Goal: Navigation & Orientation: Find specific page/section

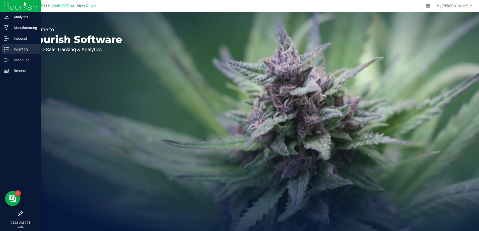
click at [18, 49] on p "Inventory" at bounding box center [24, 49] width 30 height 6
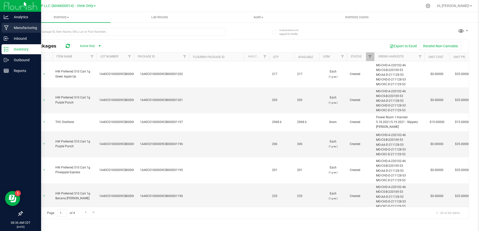
click at [21, 28] on p "Manufacturing" at bounding box center [24, 28] width 30 height 6
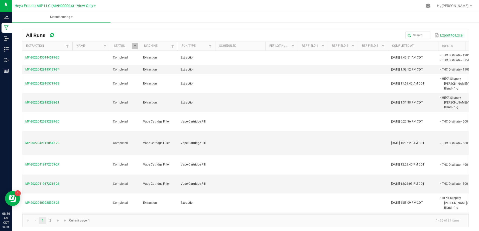
click at [94, 6] on span at bounding box center [95, 6] width 2 height 1
click at [74, 35] on link "Heya St. [PERSON_NAME] MIP LLC" at bounding box center [55, 37] width 81 height 7
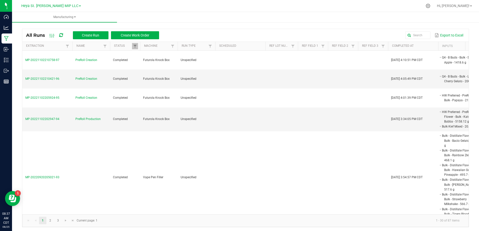
click at [79, 6] on span at bounding box center [80, 6] width 2 height 1
click at [72, 30] on link "Heya St. [PERSON_NAME] Cultivation II LLC" at bounding box center [51, 31] width 73 height 7
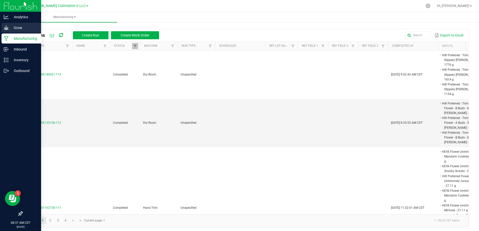
click at [11, 26] on p "Grow" at bounding box center [24, 28] width 30 height 6
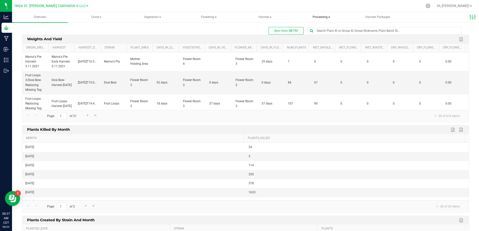
click at [330, 18] on span "Processing" at bounding box center [321, 17] width 55 height 10
click at [319, 49] on span "Completed harvests" at bounding box center [323, 48] width 46 height 4
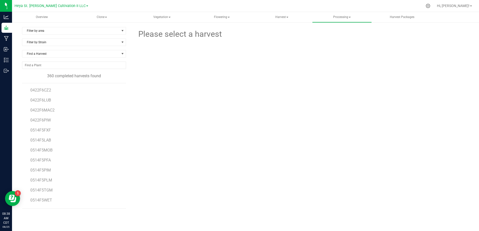
click at [52, 92] on li "0422F6CZ2" at bounding box center [76, 88] width 92 height 10
click at [46, 89] on span "0422F6CZ2" at bounding box center [40, 90] width 21 height 5
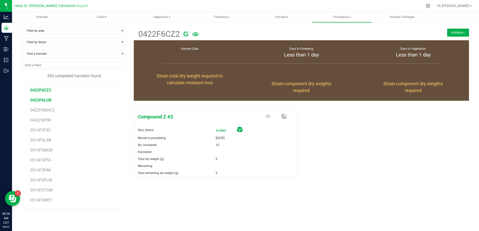
click at [46, 101] on span "0422F6LUB" at bounding box center [40, 100] width 21 height 5
click at [44, 111] on span "0422F6MAC2" at bounding box center [42, 110] width 25 height 5
click at [46, 119] on span "0422F6PIW" at bounding box center [40, 120] width 21 height 5
click at [43, 130] on span "0514F5FXF" at bounding box center [40, 130] width 21 height 5
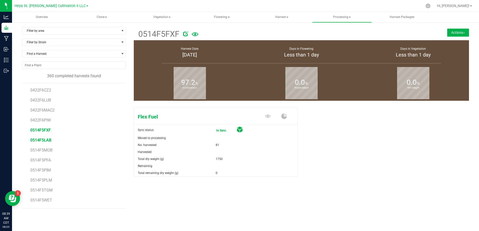
click at [50, 141] on span "0514F5LAB" at bounding box center [40, 140] width 21 height 5
click at [123, 29] on span "select" at bounding box center [122, 31] width 4 height 4
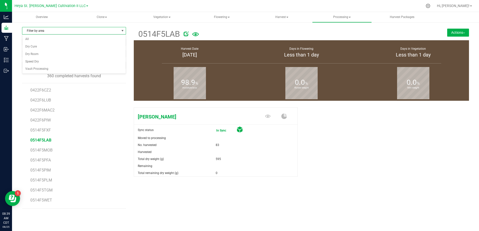
click at [123, 29] on span "select" at bounding box center [122, 31] width 4 height 4
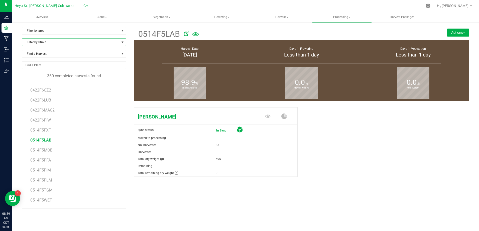
click at [115, 43] on span "Filter by Strain" at bounding box center [70, 42] width 97 height 7
click at [115, 43] on span "All" at bounding box center [70, 42] width 97 height 7
click at [121, 55] on span at bounding box center [122, 54] width 4 height 4
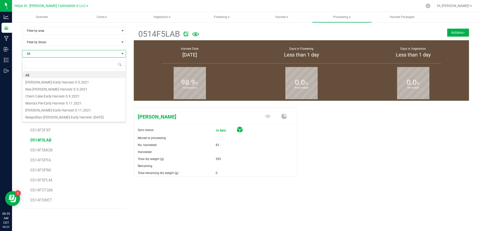
click at [121, 55] on span at bounding box center [122, 54] width 4 height 4
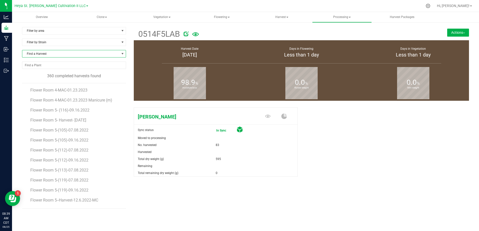
scroll to position [3808, 0]
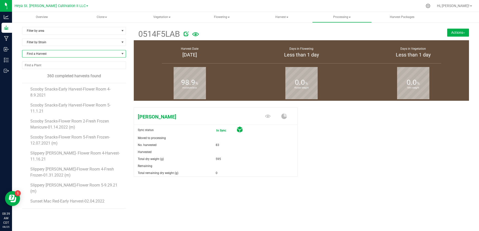
click at [77, 197] on li "Sunset Mac Red-Early Harvest-02.04.2022" at bounding box center [76, 201] width 92 height 14
click at [76, 198] on li "Sunset Mac Red-Early Harvest-02.04.2022" at bounding box center [76, 201] width 92 height 14
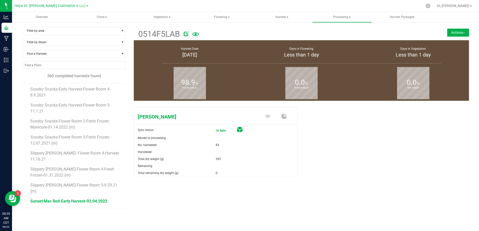
click at [77, 201] on span "Sunset Mac Red-Early Harvest-02.04.2022" at bounding box center [68, 201] width 77 height 5
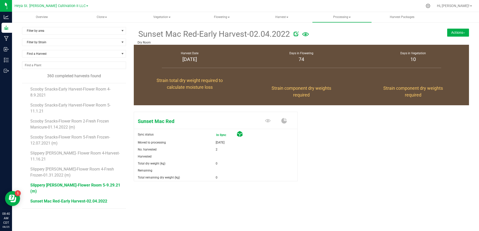
click at [62, 193] on span "Slippery [PERSON_NAME]-Flower Room 5-9.29.21 (m)" at bounding box center [75, 188] width 90 height 11
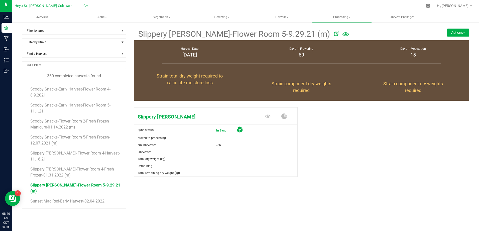
click at [63, 178] on li "Slippery [PERSON_NAME]-Flower Room 4-Fresh Frozen-01.31.2022 (m)" at bounding box center [76, 170] width 92 height 16
click at [61, 175] on span "Slippery [PERSON_NAME]-Flower Room 4-Fresh Frozen-01.31.2022 (m)" at bounding box center [73, 172] width 86 height 11
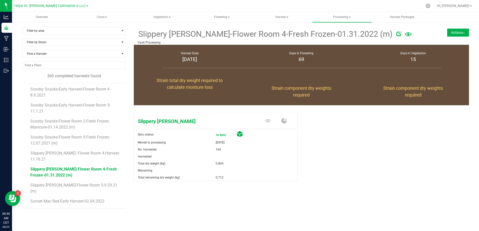
click at [66, 146] on li "Scooby Snacks-Flower Room 5-Fresh Frozen-12.07.2021 (m)" at bounding box center [76, 138] width 92 height 16
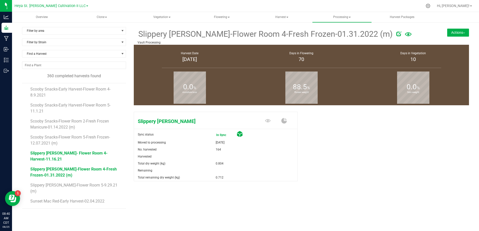
click at [67, 162] on span "Slippery [PERSON_NAME]- Flower Room 4-Harvest-11.16.21" at bounding box center [68, 156] width 77 height 11
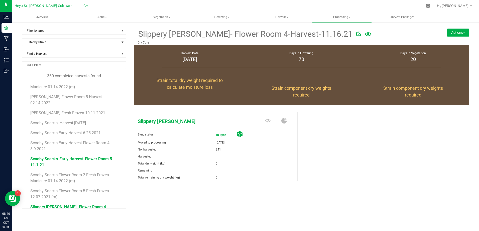
scroll to position [3733, 0]
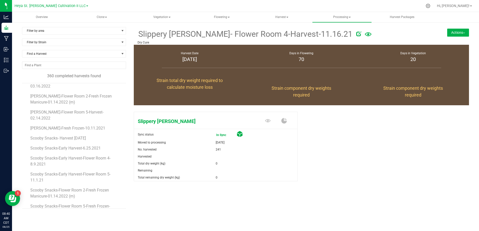
click at [69, 105] on li "[PERSON_NAME]-Flower Room 2-Fresh Frozen Manicure-01.14.2022 (m)" at bounding box center [76, 97] width 92 height 16
click at [66, 105] on span "[PERSON_NAME]-Flower Room 2-Fresh Frozen Manicure-01.14.2022 (m)" at bounding box center [72, 99] width 84 height 11
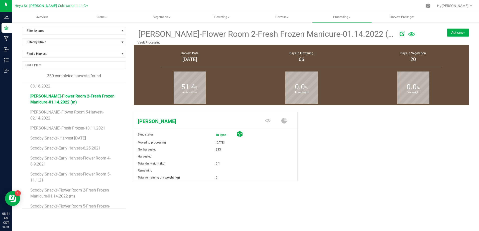
click at [379, 214] on div "Filter by area Filter by area All Dry Cure Dry Room Speed Dry Vault Processing …" at bounding box center [245, 125] width 447 height 197
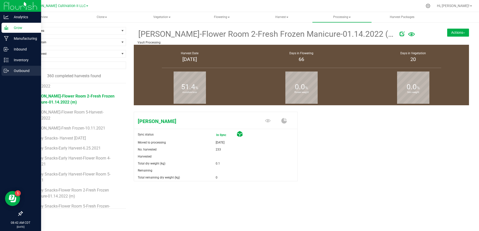
click at [24, 71] on p "Outbound" at bounding box center [24, 71] width 30 height 6
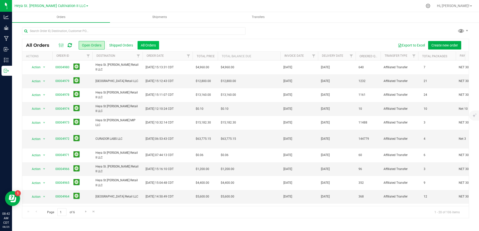
click at [146, 46] on button "All Orders" at bounding box center [148, 45] width 22 height 9
click at [95, 214] on span "Go to the last page" at bounding box center [95, 212] width 4 height 4
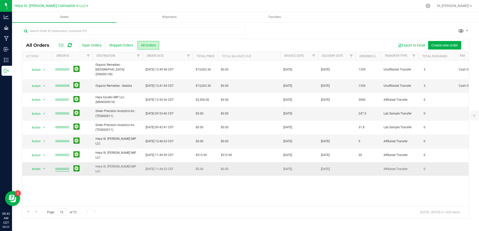
click at [60, 167] on link "00000002" at bounding box center [62, 169] width 14 height 5
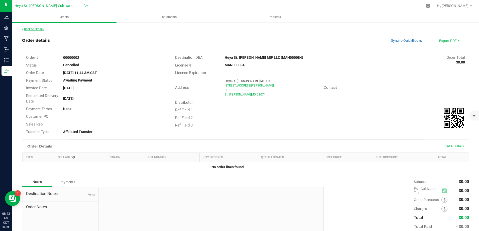
click at [24, 29] on link "Back to Orders" at bounding box center [33, 30] width 22 height 4
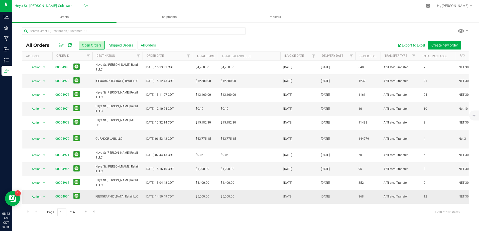
scroll to position [100, 0]
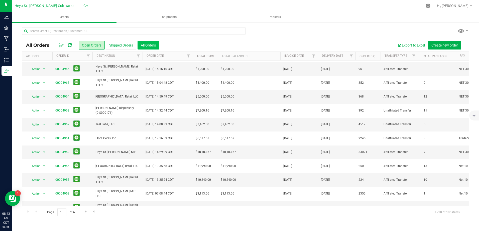
click at [154, 44] on button "All Orders" at bounding box center [148, 45] width 22 height 9
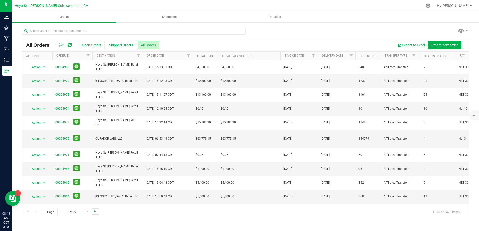
click at [94, 212] on span "Go to the last page" at bounding box center [95, 212] width 4 height 4
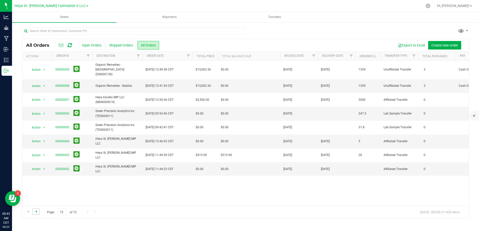
click at [37, 213] on span "Go to the previous page" at bounding box center [36, 212] width 4 height 4
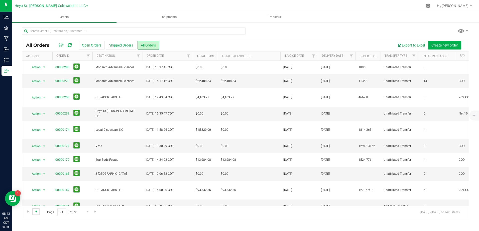
click at [37, 213] on span "Go to the previous page" at bounding box center [36, 212] width 4 height 4
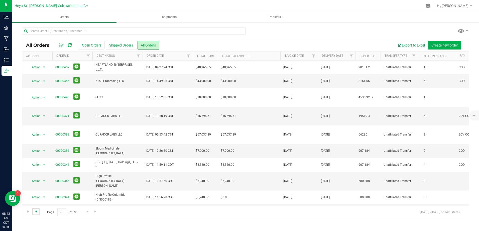
click at [37, 213] on span "Go to the previous page" at bounding box center [36, 212] width 4 height 4
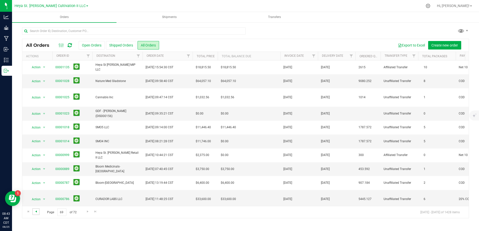
click at [37, 213] on span "Go to the previous page" at bounding box center [36, 212] width 4 height 4
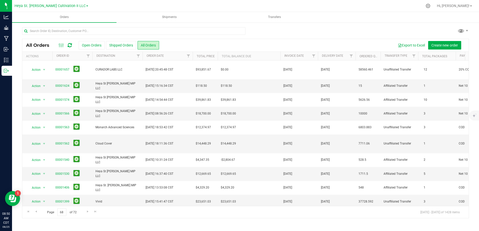
click at [77, 6] on div "Heya St. [PERSON_NAME] Cultivation II LLC Heya Excello MIP LLC (MAN000014) - Vi…" at bounding box center [52, 6] width 74 height 8
click at [86, 6] on span at bounding box center [87, 6] width 2 height 1
click at [467, 31] on span at bounding box center [467, 31] width 4 height 4
click at [351, 36] on div at bounding box center [245, 33] width 447 height 12
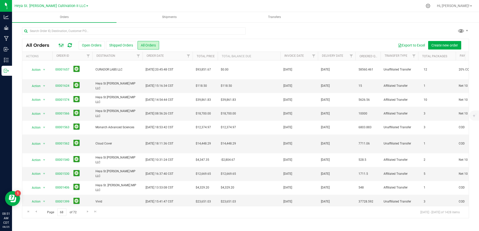
click at [60, 46] on icon at bounding box center [62, 45] width 6 height 6
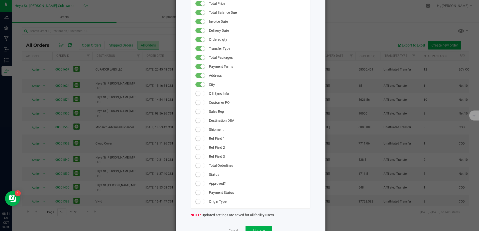
scroll to position [97, 0]
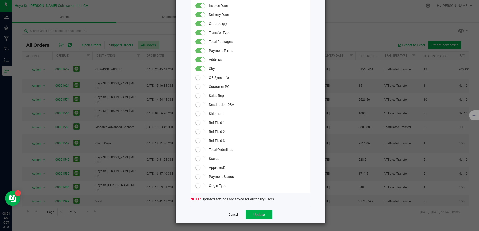
click at [230, 216] on link "Cancel" at bounding box center [233, 215] width 9 height 4
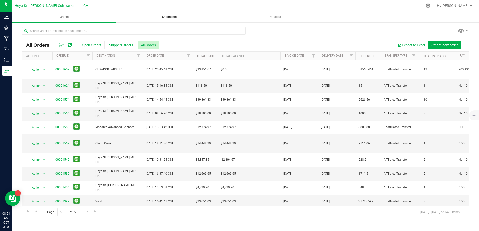
click at [167, 18] on span "Shipments" at bounding box center [169, 17] width 28 height 4
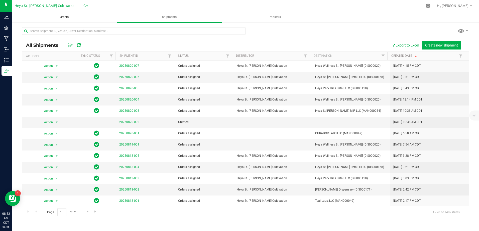
click at [63, 16] on span "Orders" at bounding box center [64, 17] width 22 height 4
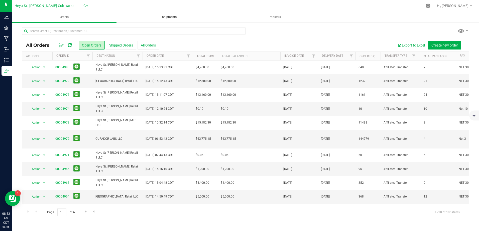
click at [169, 17] on span "Shipments" at bounding box center [169, 17] width 28 height 4
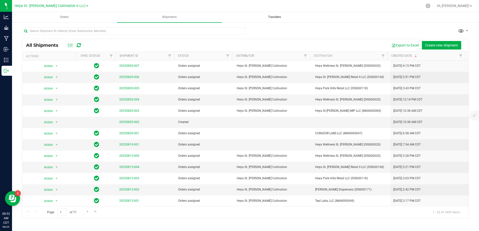
click at [277, 17] on span "Transfers" at bounding box center [274, 17] width 26 height 4
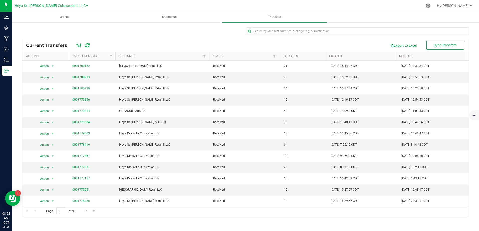
click at [78, 47] on icon at bounding box center [79, 46] width 6 height 6
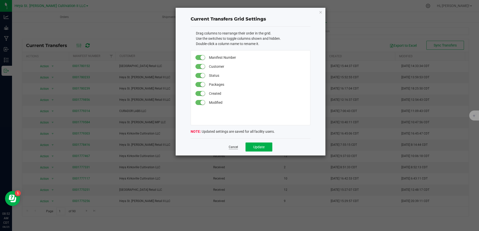
click at [229, 148] on link "Cancel" at bounding box center [233, 147] width 9 height 4
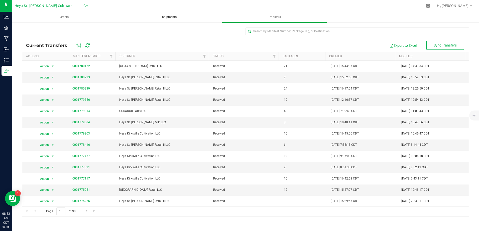
click at [168, 16] on span "Shipments" at bounding box center [169, 17] width 28 height 4
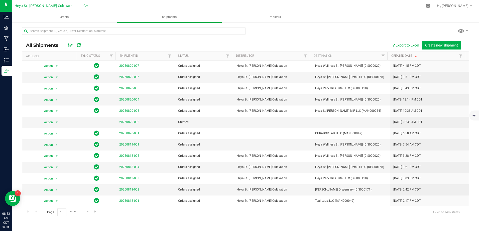
click at [70, 44] on rect at bounding box center [70, 45] width 0 height 4
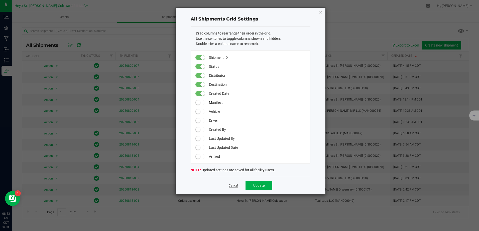
click at [231, 185] on link "Cancel" at bounding box center [233, 186] width 9 height 4
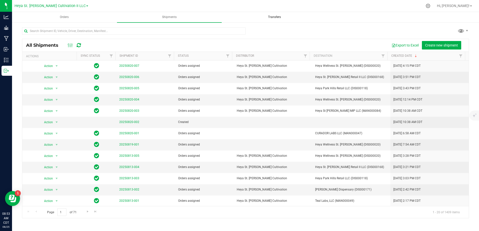
click at [273, 17] on span "Transfers" at bounding box center [274, 17] width 26 height 4
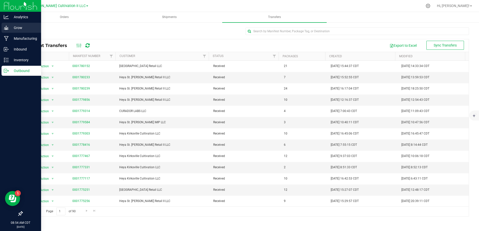
click at [19, 27] on p "Grow" at bounding box center [24, 28] width 30 height 6
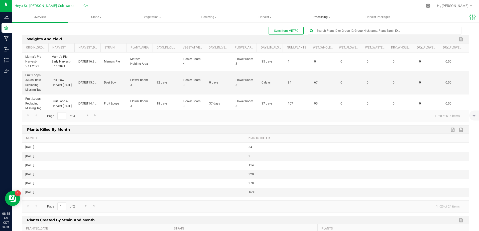
click at [328, 18] on span at bounding box center [329, 17] width 2 height 1
click at [270, 18] on span "Harvest" at bounding box center [264, 17] width 55 height 10
click at [270, 18] on span "Harvest" at bounding box center [265, 17] width 56 height 11
click at [215, 17] on span "Flowering" at bounding box center [208, 17] width 55 height 10
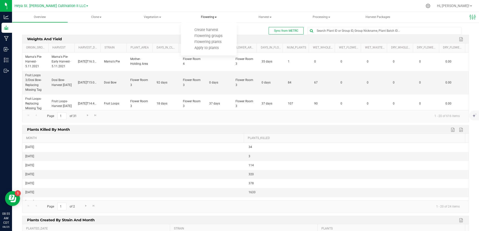
click at [215, 17] on span "Flowering" at bounding box center [209, 17] width 56 height 11
click at [158, 17] on span "Vegetation" at bounding box center [152, 17] width 55 height 10
click at [158, 17] on span "Vegetation" at bounding box center [152, 17] width 56 height 11
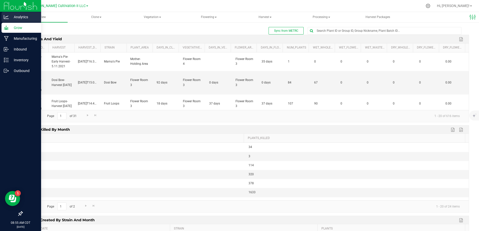
click at [12, 17] on p "Analytics" at bounding box center [24, 17] width 30 height 6
